Goal: Information Seeking & Learning: Learn about a topic

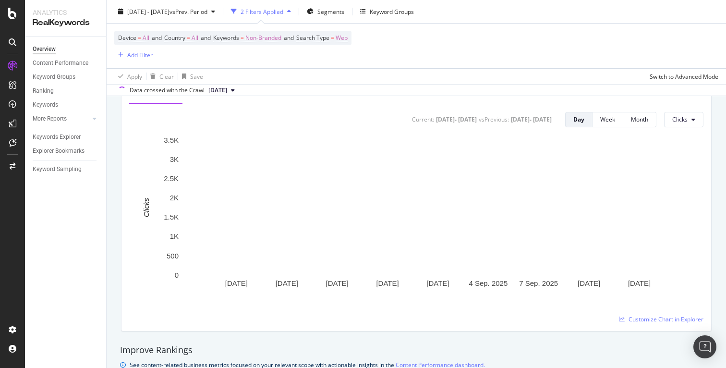
scroll to position [409, 0]
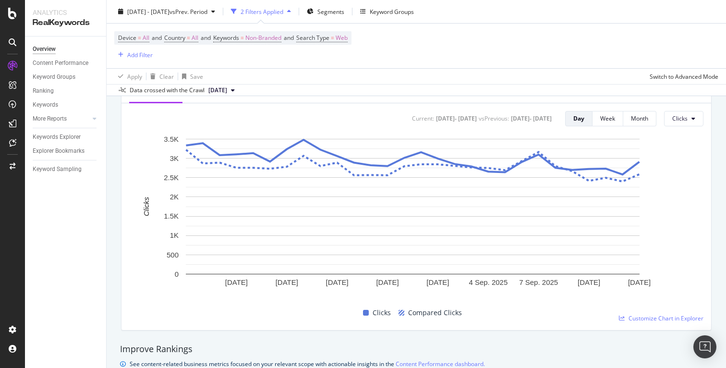
click at [47, 14] on div "Analytics" at bounding box center [66, 13] width 66 height 10
click at [16, 12] on icon at bounding box center [12, 14] width 9 height 12
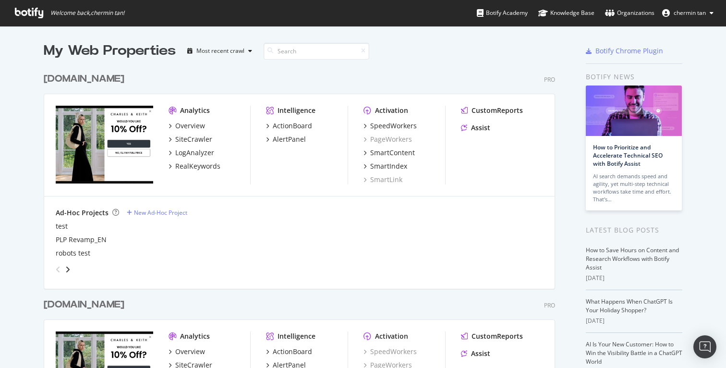
click at [311, 125] on div "ActionBoard" at bounding box center [307, 126] width 82 height 10
click at [311, 120] on div "Intelligence ActionBoard AlertPanel" at bounding box center [307, 145] width 82 height 79
click at [308, 124] on div "ActionBoard" at bounding box center [292, 126] width 39 height 10
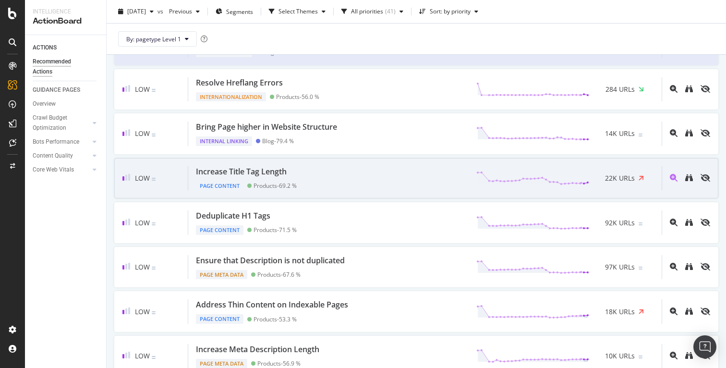
scroll to position [402, 0]
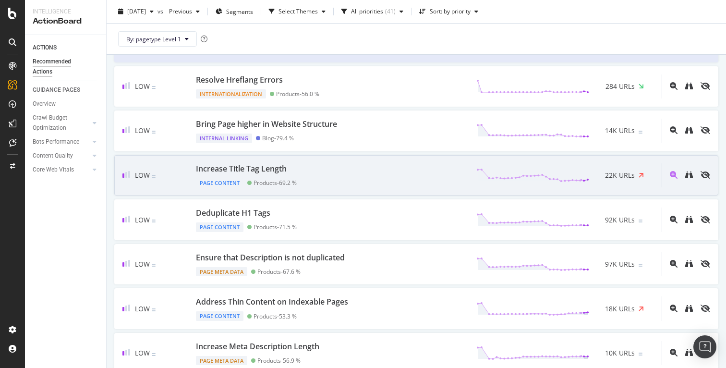
click at [382, 177] on div "Increase Title Tag Length Page Content Products - 69.2 % 22K URLs" at bounding box center [424, 175] width 473 height 24
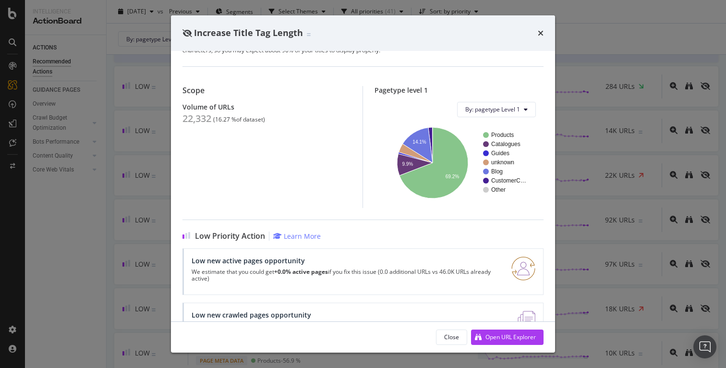
scroll to position [52, 0]
click at [593, 225] on div "Increase Title Tag Length Page Content | Title tags are a great opportunity to …" at bounding box center [363, 184] width 726 height 368
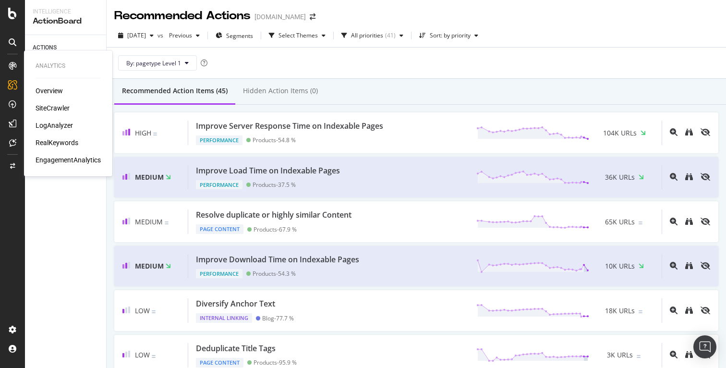
click at [60, 140] on div "RealKeywords" at bounding box center [57, 143] width 43 height 10
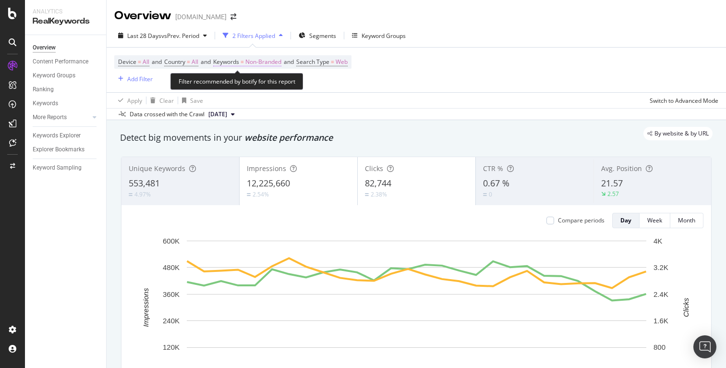
click at [275, 60] on span "Non-Branded" at bounding box center [263, 61] width 36 height 13
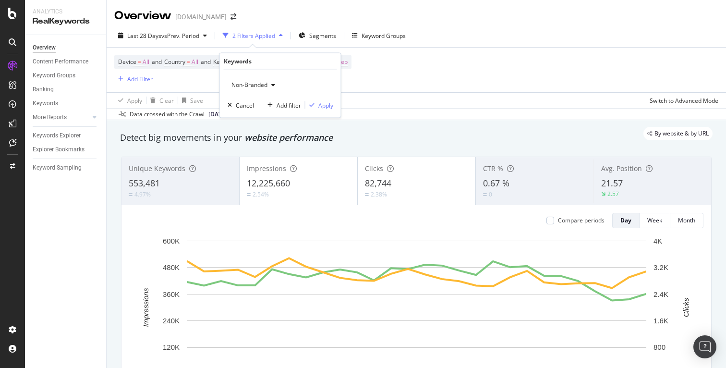
click at [268, 83] on div "button" at bounding box center [273, 85] width 12 height 6
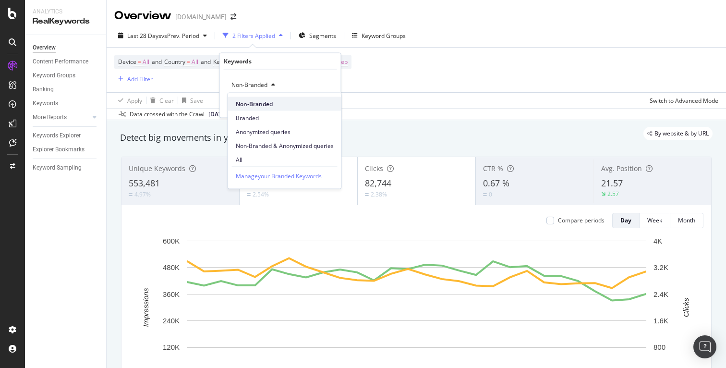
click at [325, 109] on div "Non-Branded" at bounding box center [284, 104] width 113 height 14
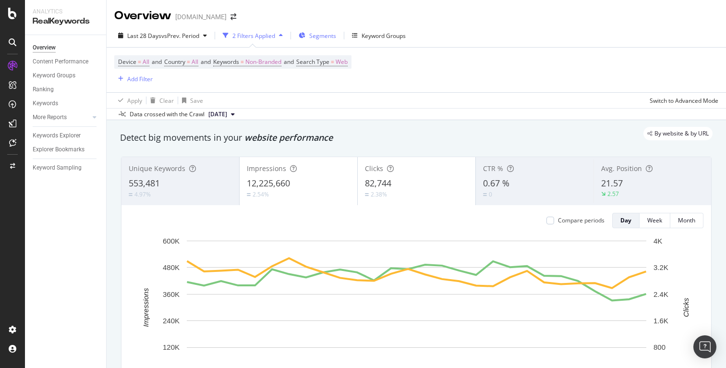
click at [311, 41] on div "Segments" at bounding box center [317, 35] width 37 height 14
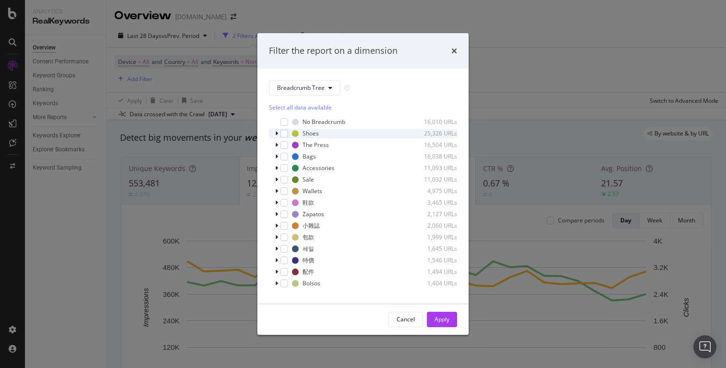
click at [277, 135] on icon "modal" at bounding box center [276, 134] width 3 height 6
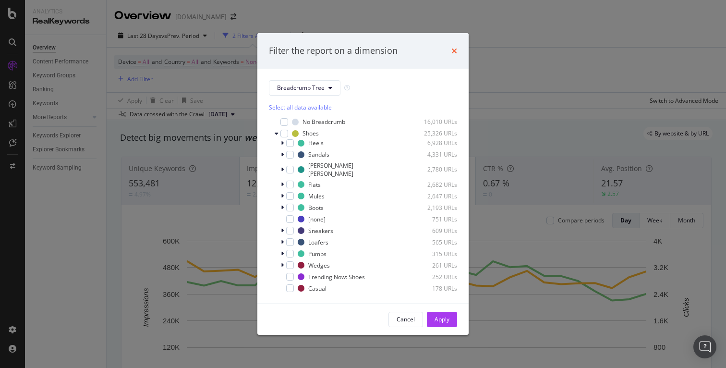
click at [455, 49] on icon "times" at bounding box center [454, 51] width 6 height 8
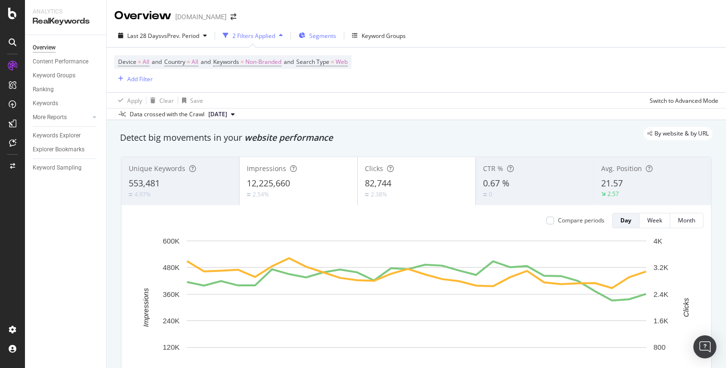
click at [316, 35] on span "Segments" at bounding box center [322, 36] width 27 height 8
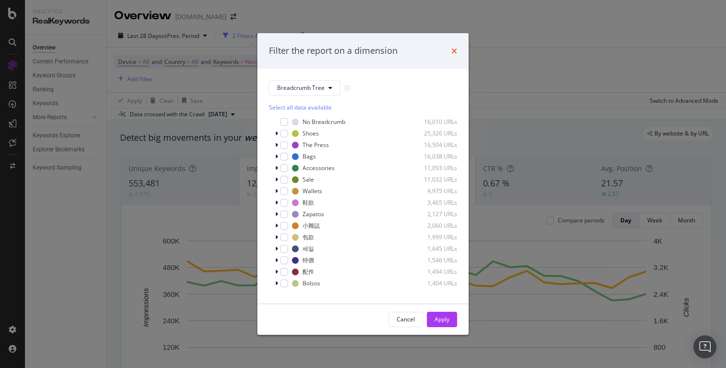
click at [456, 48] on icon "times" at bounding box center [454, 51] width 6 height 8
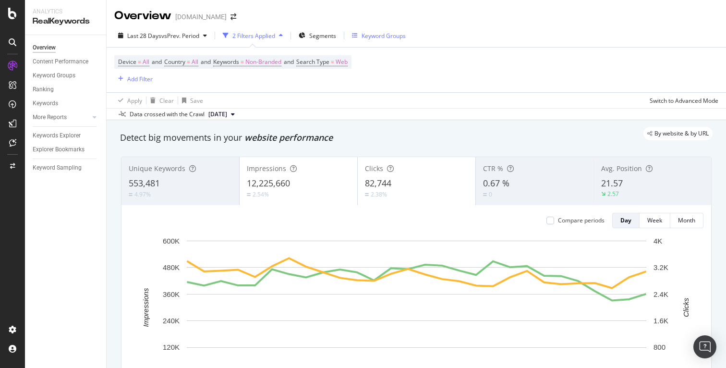
click at [401, 33] on div "Keyword Groups" at bounding box center [383, 36] width 44 height 8
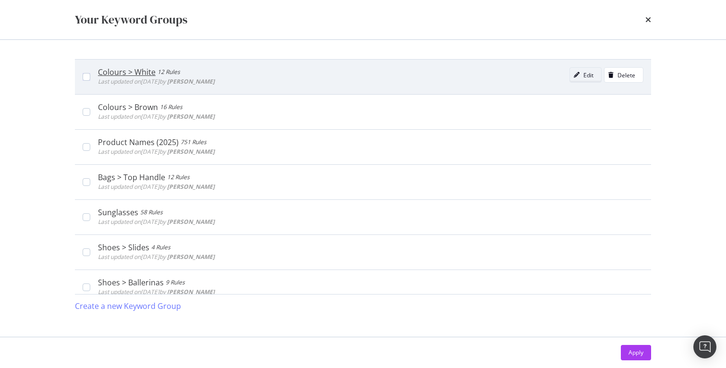
click at [585, 76] on div "Edit" at bounding box center [588, 75] width 10 height 8
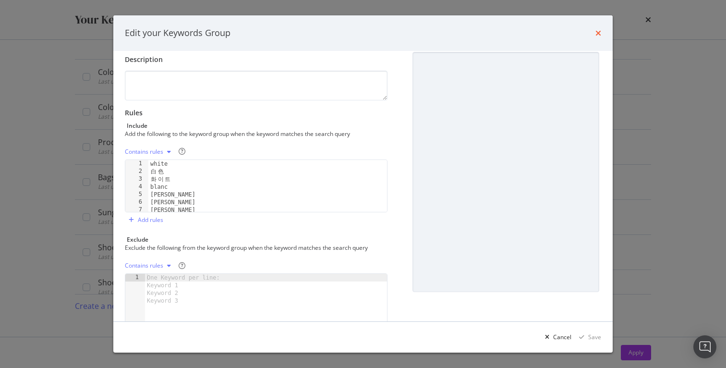
click at [595, 29] on icon "times" at bounding box center [598, 33] width 6 height 8
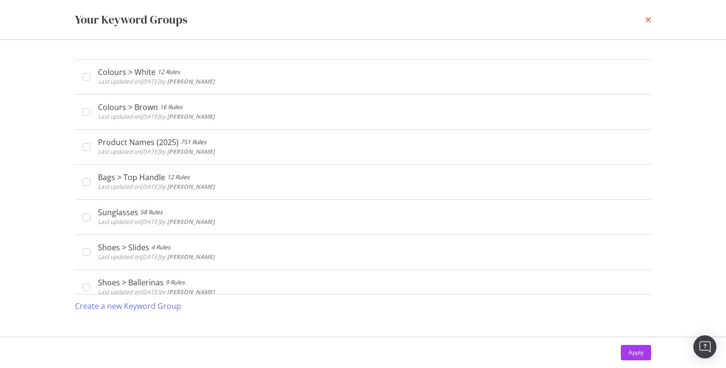
click at [646, 22] on icon "times" at bounding box center [648, 20] width 6 height 8
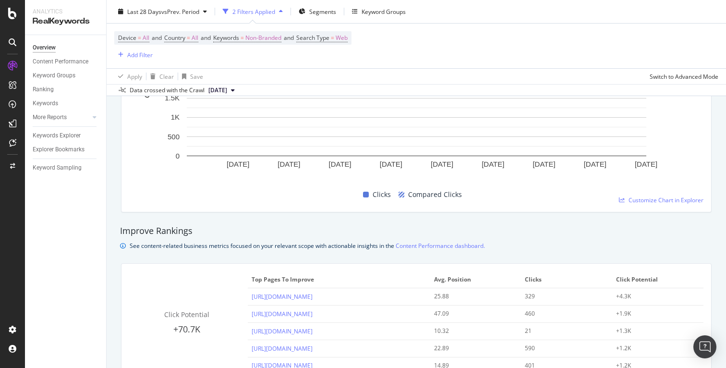
scroll to position [589, 0]
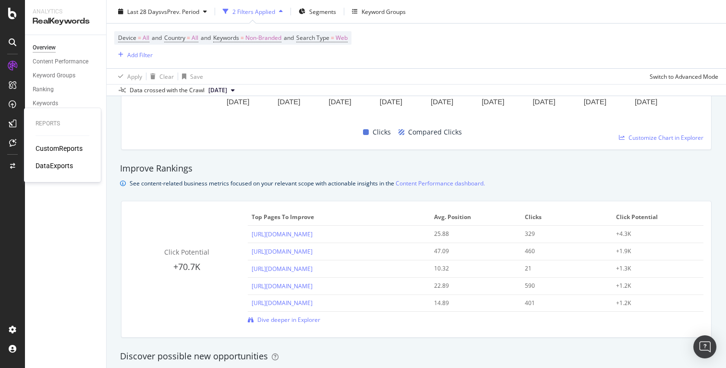
click at [51, 145] on div "CustomReports" at bounding box center [59, 148] width 47 height 10
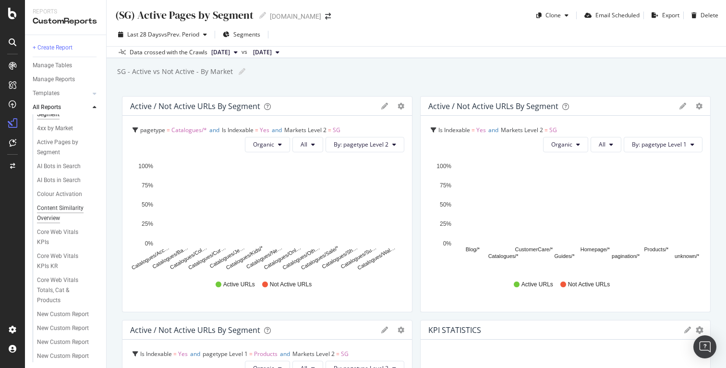
scroll to position [15, 0]
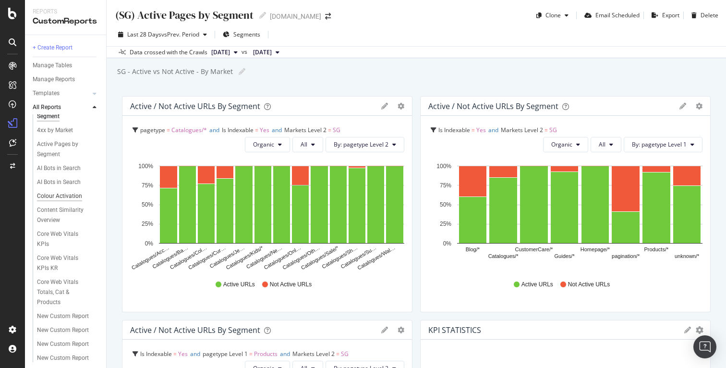
click at [72, 194] on div "Colour Activation" at bounding box center [59, 196] width 45 height 10
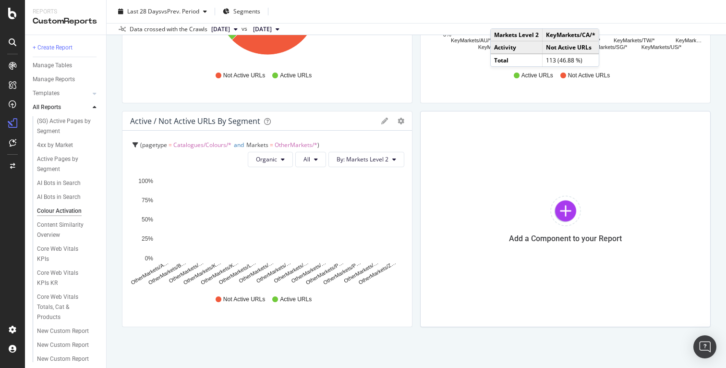
scroll to position [217, 0]
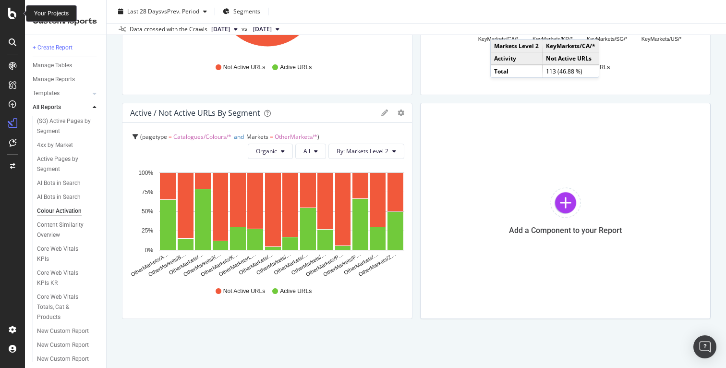
click at [21, 18] on div at bounding box center [12, 14] width 23 height 12
